Goal: Task Accomplishment & Management: Manage account settings

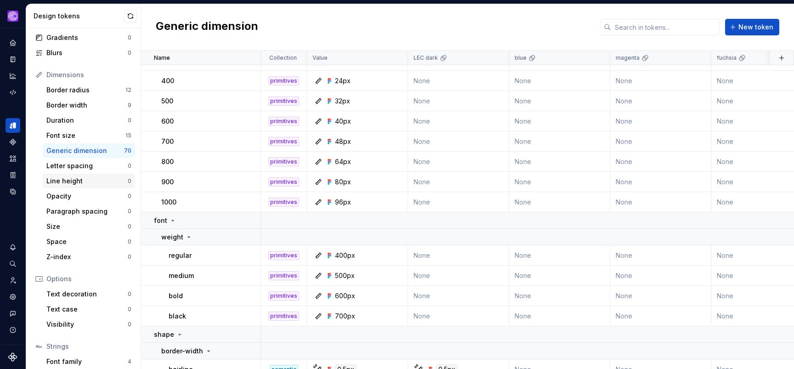
scroll to position [85, 0]
click at [101, 150] on div "Generic dimension" at bounding box center [85, 149] width 78 height 9
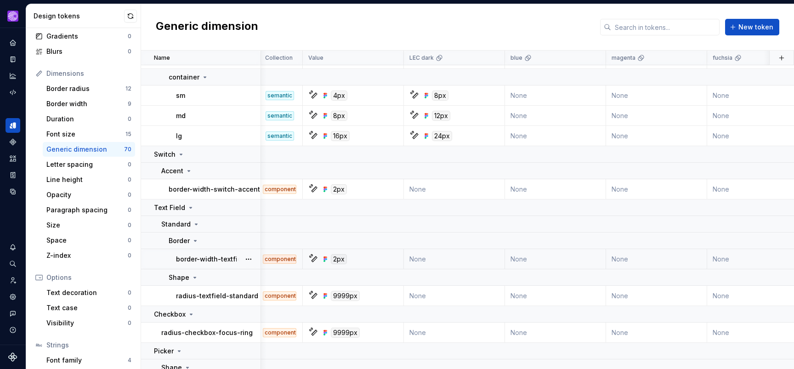
scroll to position [609, 0]
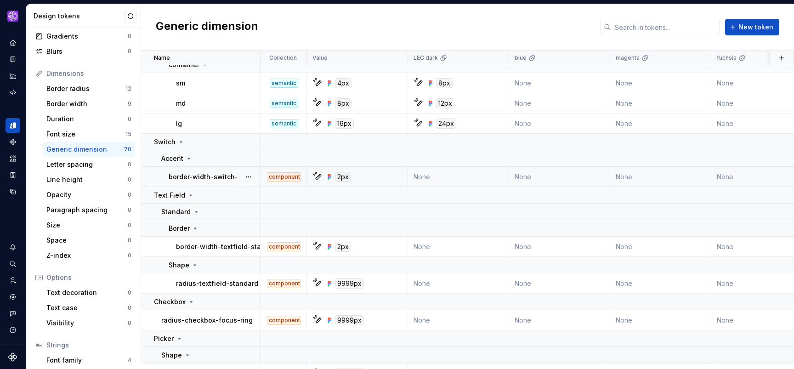
click at [292, 177] on div "component" at bounding box center [284, 176] width 34 height 9
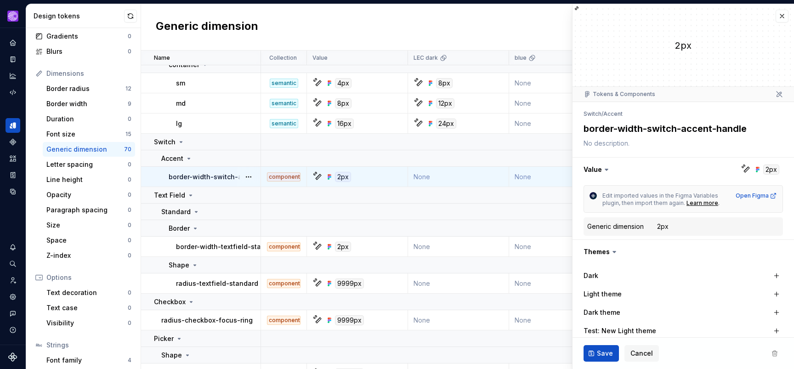
type textarea "*"
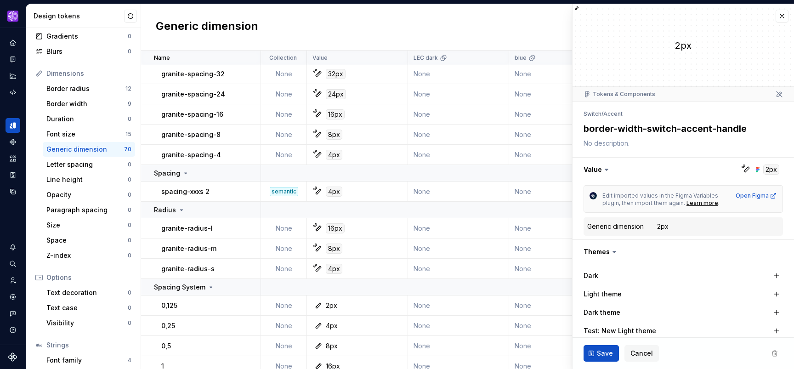
scroll to position [1515, 0]
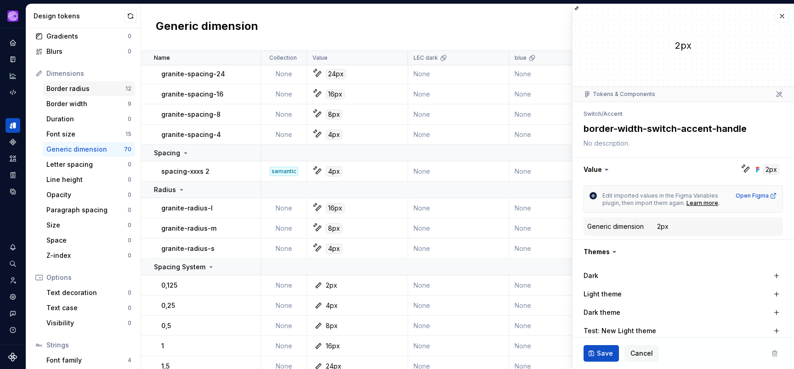
click at [71, 91] on div "Border radius" at bounding box center [85, 88] width 79 height 9
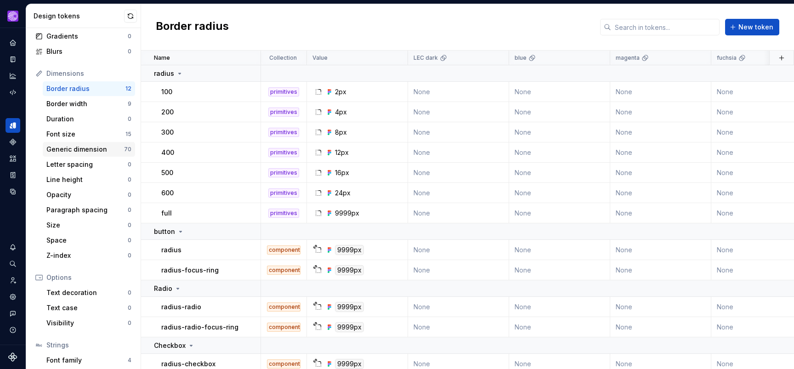
click at [78, 151] on div "Generic dimension" at bounding box center [85, 149] width 78 height 9
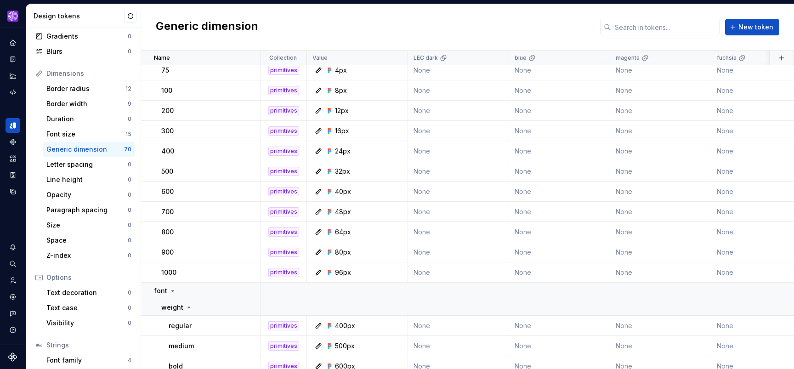
scroll to position [35, 0]
